Goal: Task Accomplishment & Management: Manage account settings

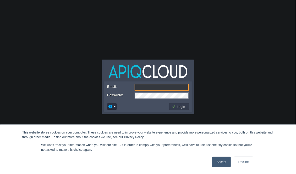
type input "[EMAIL_ADDRESS][DOMAIN_NAME]"
click at [181, 109] on button "Login" at bounding box center [179, 106] width 15 height 5
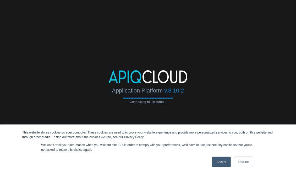
click at [224, 163] on link "Accept" at bounding box center [221, 162] width 19 height 10
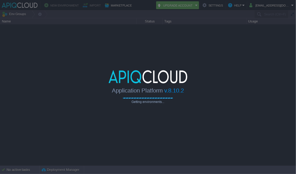
type input "Search (Ctrl+F)"
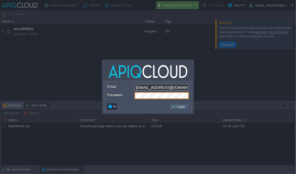
click at [177, 107] on button "Login" at bounding box center [179, 106] width 15 height 5
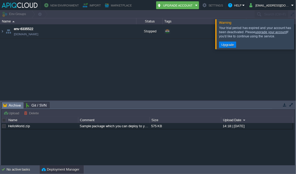
click at [188, 93] on div "env-6335522 env-6335522.in1.apiqcloud.com Stopped + Add to Env Group RAM 0% CPU…" at bounding box center [148, 62] width 296 height 76
click at [277, 3] on button "[EMAIL_ADDRESS][DOMAIN_NAME]" at bounding box center [270, 5] width 42 height 6
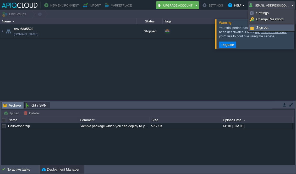
click at [262, 27] on span "Sign out" at bounding box center [262, 28] width 13 height 4
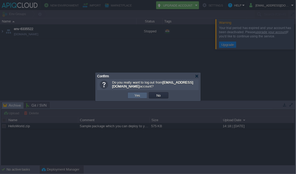
click at [137, 94] on button "Yes" at bounding box center [137, 95] width 9 height 5
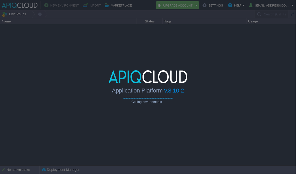
type input "Search (Ctrl+F)"
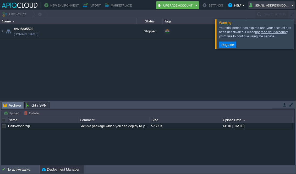
click at [292, 5] on em "[EMAIL_ADDRESS][DOMAIN_NAME]" at bounding box center [271, 5] width 45 height 6
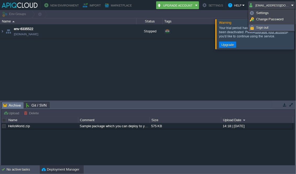
click at [264, 26] on span "Sign out" at bounding box center [262, 28] width 13 height 4
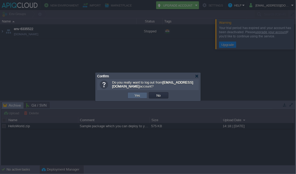
click at [142, 96] on td "Yes" at bounding box center [138, 95] width 20 height 6
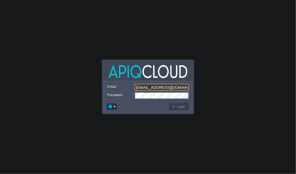
type input "[EMAIL_ADDRESS][DOMAIN_NAME]"
click at [145, 106] on td at bounding box center [137, 107] width 62 height 8
click at [176, 107] on button "Login" at bounding box center [179, 106] width 15 height 5
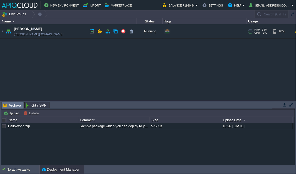
click at [70, 33] on td "Chaitanya [DOMAIN_NAME]" at bounding box center [68, 31] width 136 height 14
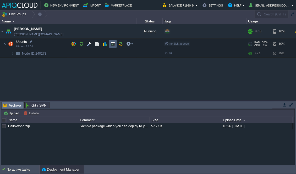
click at [114, 45] on button "button" at bounding box center [113, 44] width 5 height 5
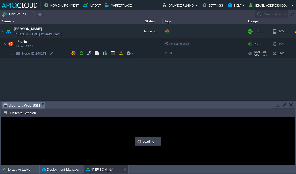
type input "#000000"
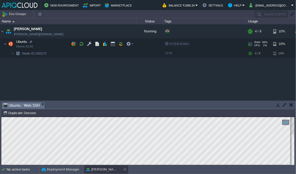
click at [291, 104] on button "button" at bounding box center [291, 105] width 4 height 5
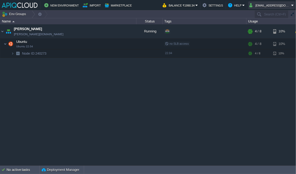
click at [286, 6] on button "ava0451pat@gmail.com" at bounding box center [270, 5] width 42 height 6
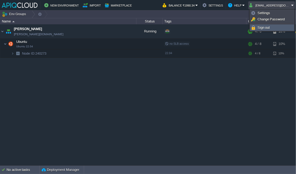
click at [264, 27] on span "Sign out" at bounding box center [263, 28] width 13 height 4
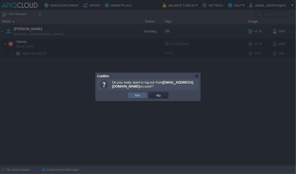
click at [143, 96] on td "Yes" at bounding box center [138, 95] width 20 height 6
